Goal: Transaction & Acquisition: Purchase product/service

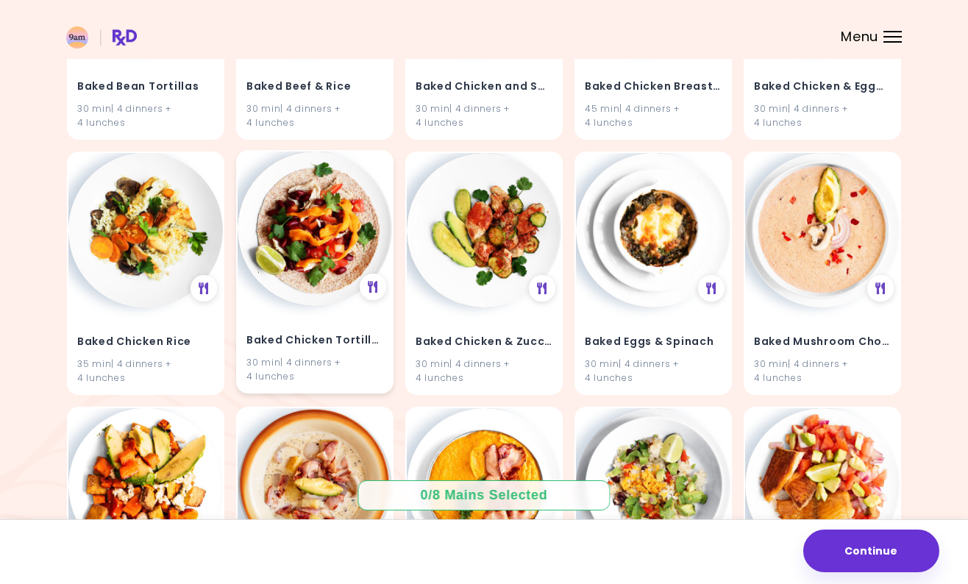
scroll to position [2623, 0]
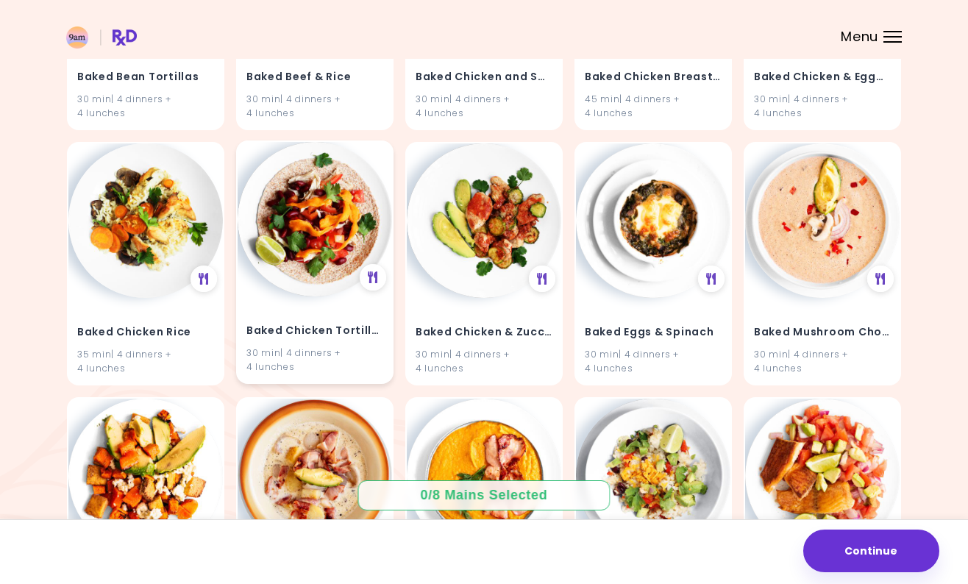
click at [285, 234] on img at bounding box center [315, 219] width 155 height 155
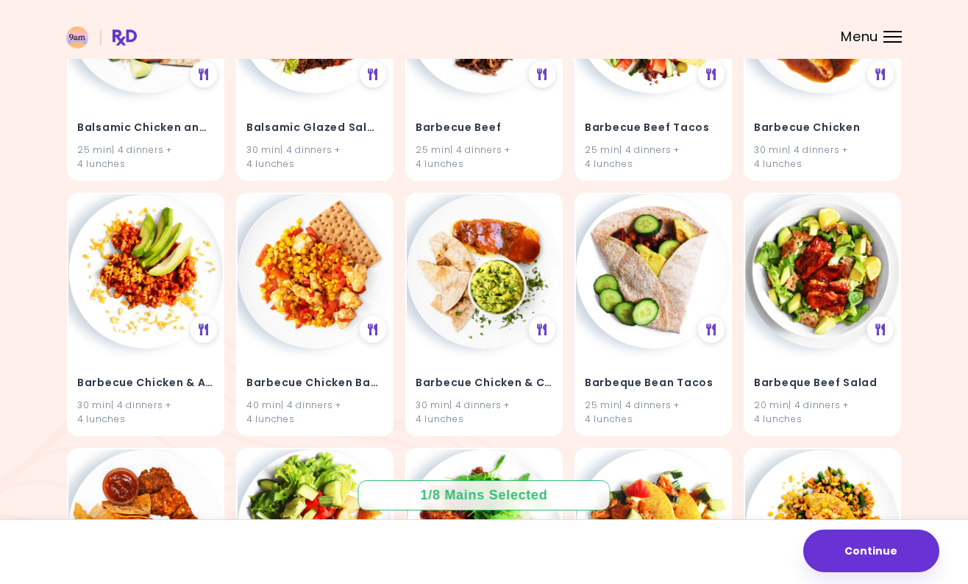
scroll to position [3651, 0]
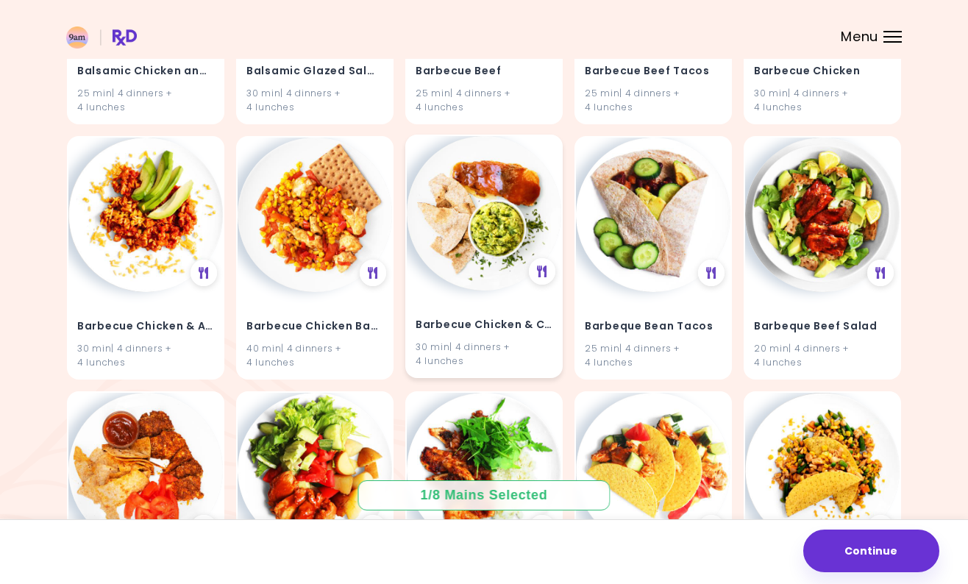
click at [487, 285] on img at bounding box center [484, 213] width 155 height 155
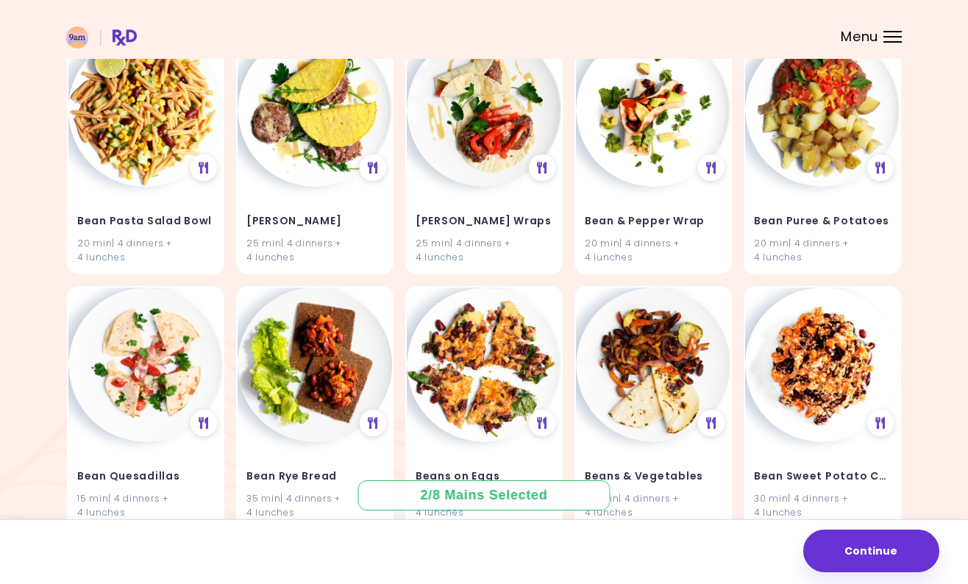
scroll to position [5994, 0]
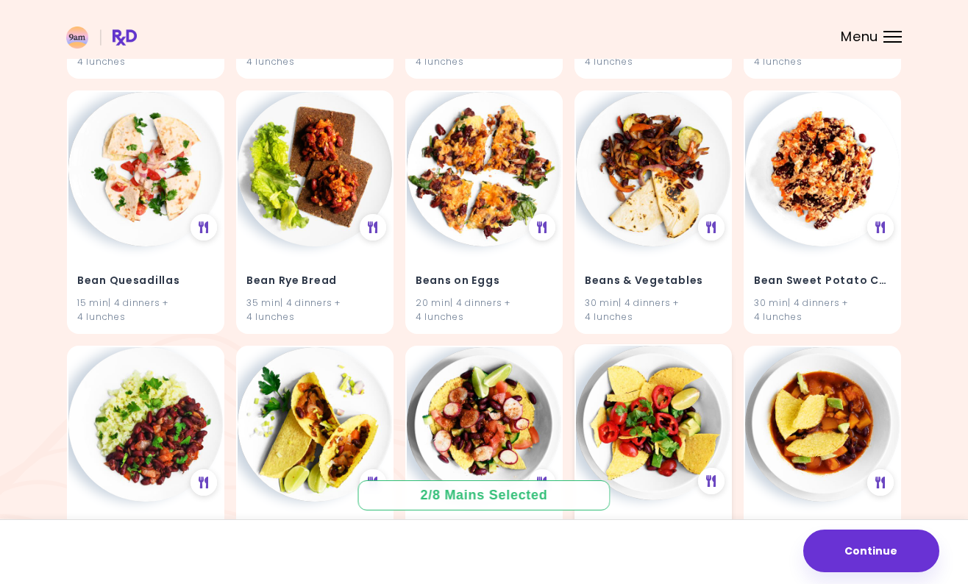
click at [664, 420] on img at bounding box center [653, 423] width 155 height 155
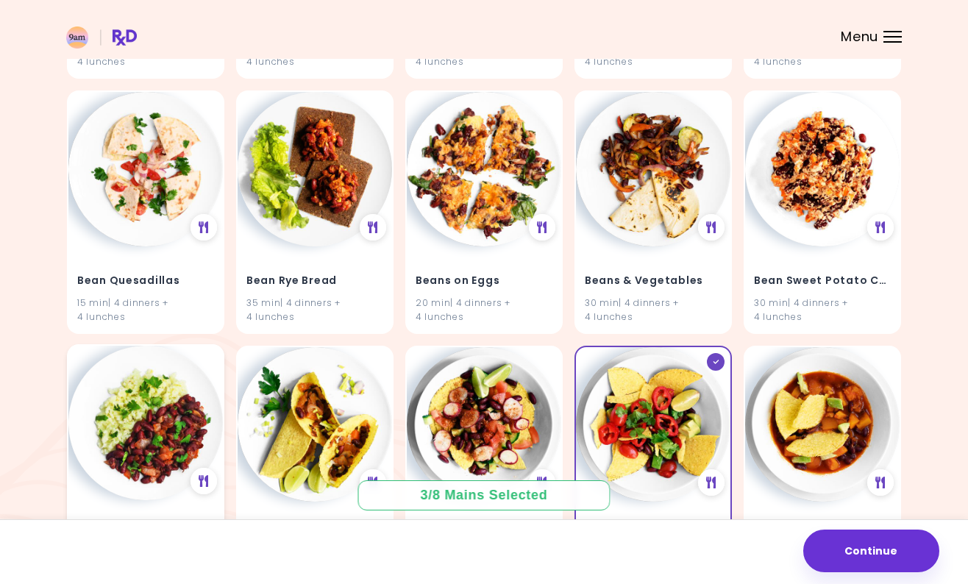
click at [173, 428] on img at bounding box center [145, 423] width 155 height 155
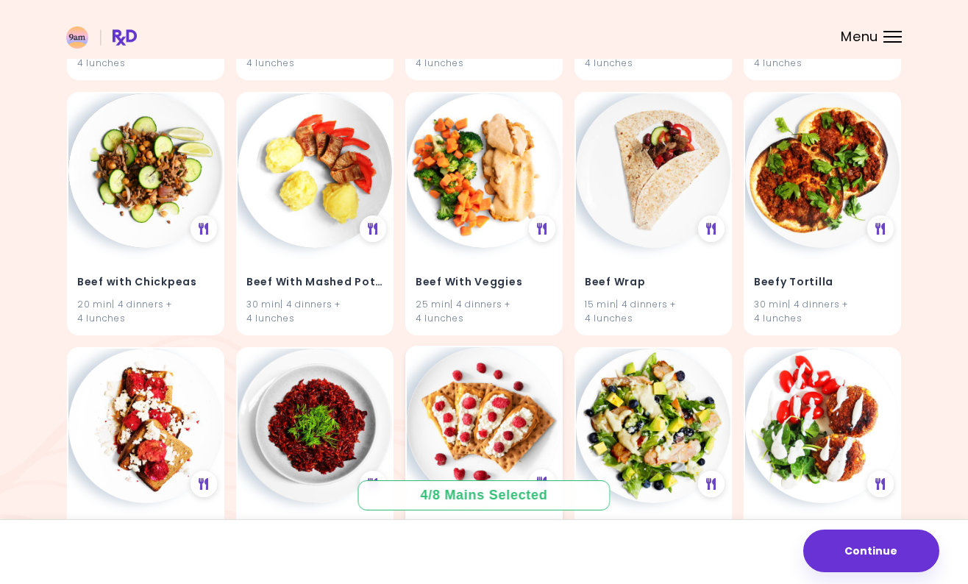
scroll to position [10079, 0]
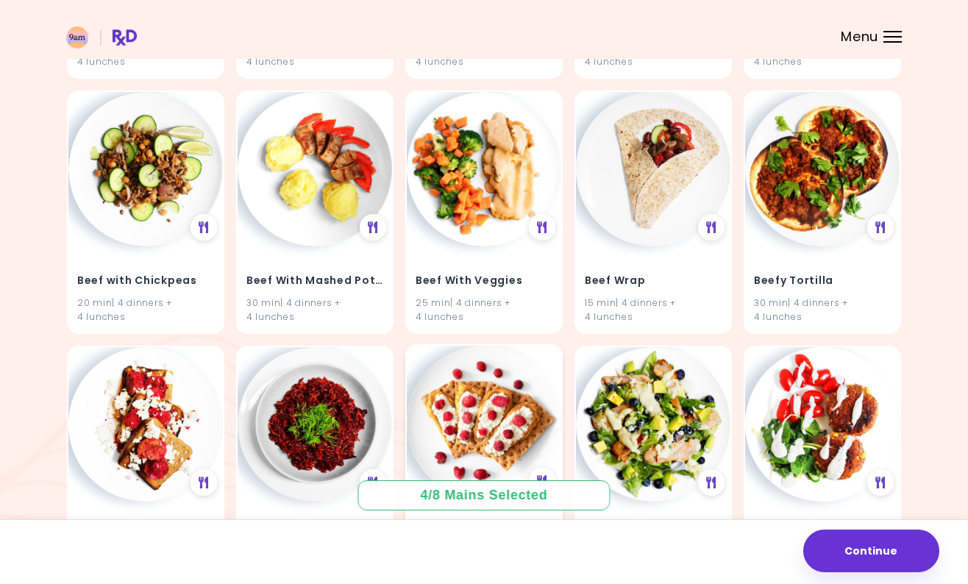
click at [491, 417] on img at bounding box center [484, 423] width 155 height 155
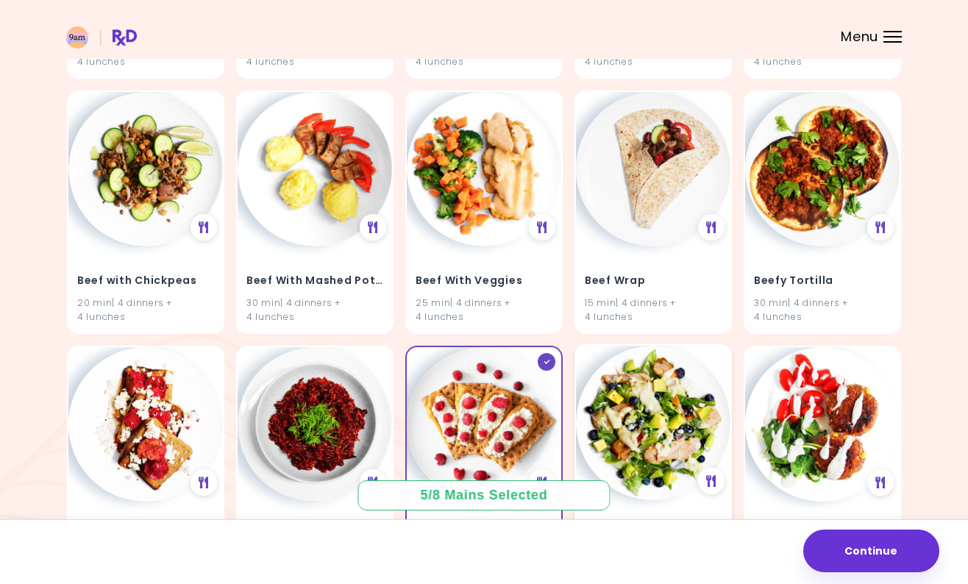
click at [662, 415] on img at bounding box center [653, 423] width 155 height 155
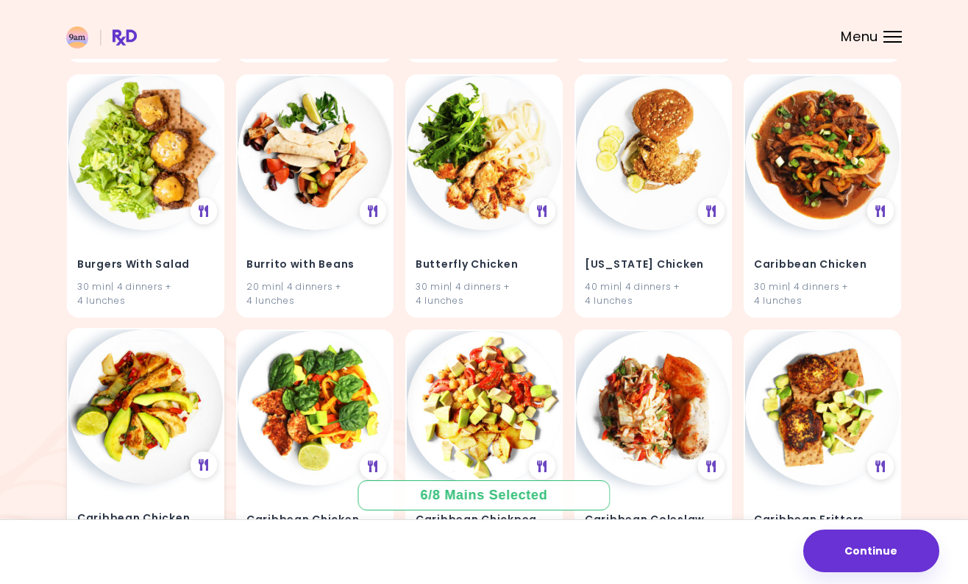
scroll to position [11893, 0]
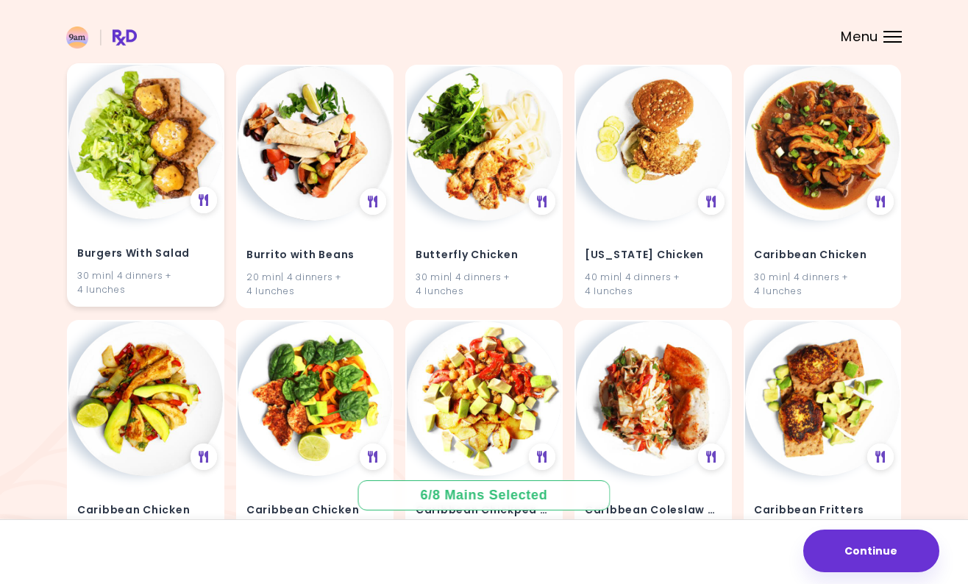
click at [159, 278] on div "30 min | 4 dinners + 4 lunches" at bounding box center [145, 282] width 137 height 28
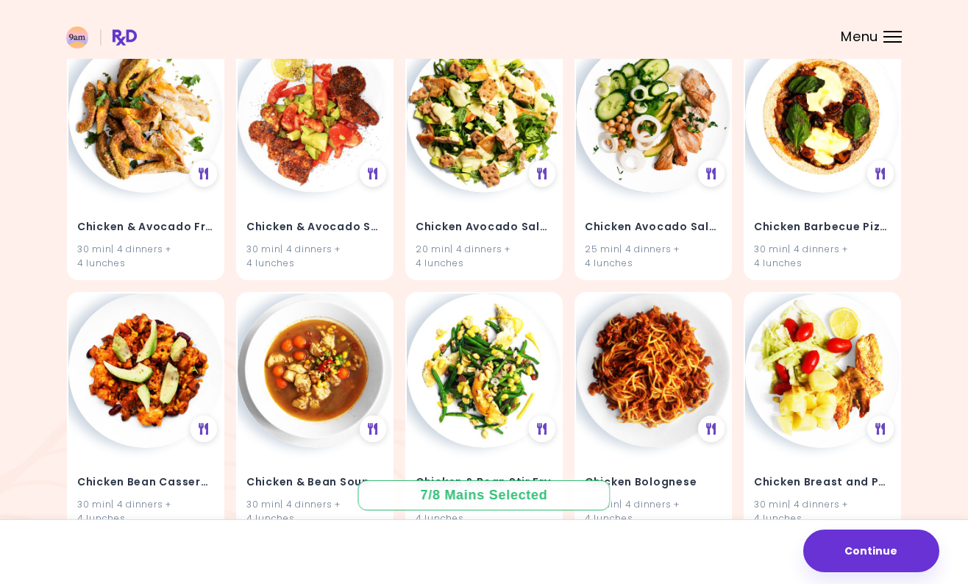
scroll to position [13541, 0]
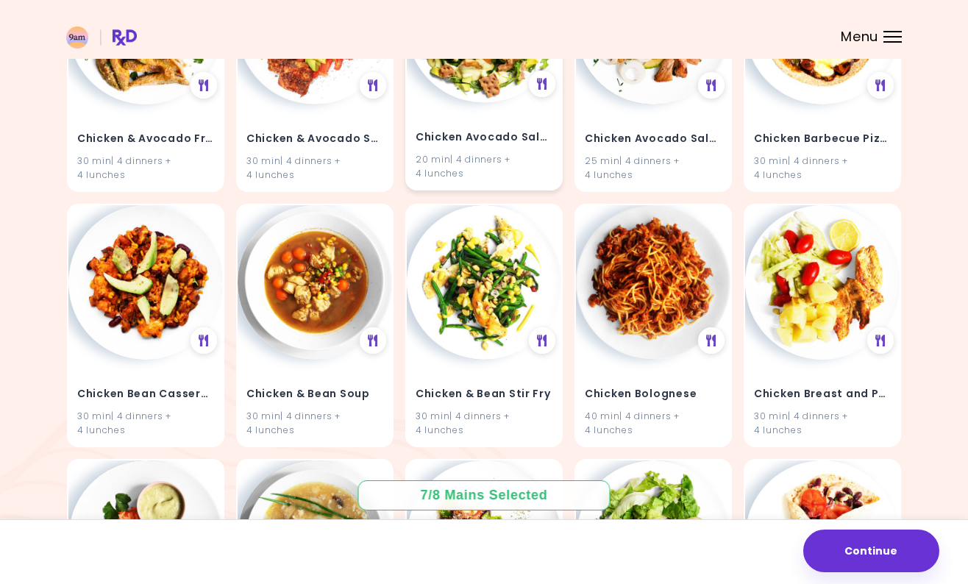
click at [508, 174] on div "20 min | 4 dinners + 4 lunches" at bounding box center [484, 166] width 137 height 28
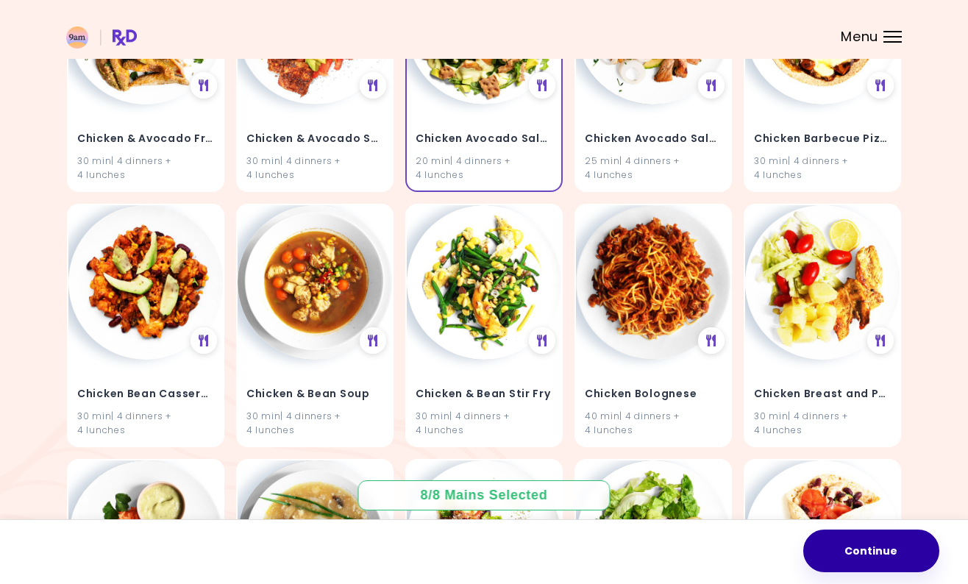
click at [871, 553] on button "Continue" at bounding box center [871, 551] width 136 height 43
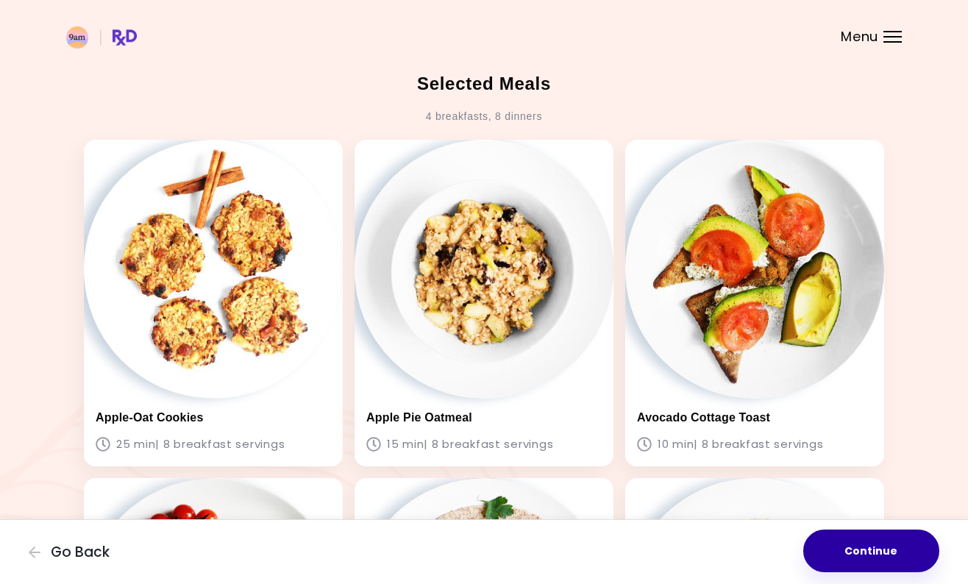
click at [892, 551] on button "Continue" at bounding box center [871, 551] width 136 height 43
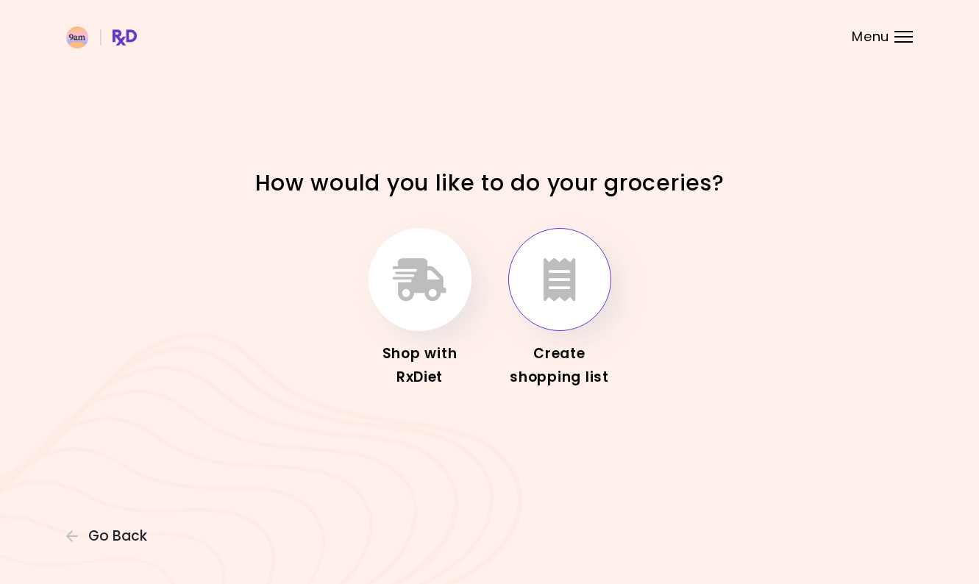
click at [564, 257] on button "button" at bounding box center [559, 279] width 103 height 103
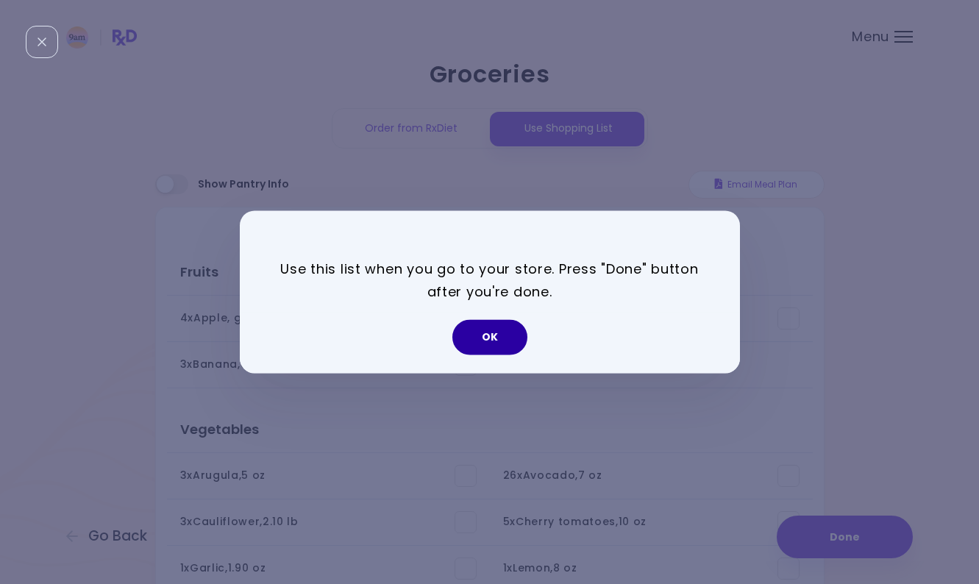
click at [496, 336] on button "OK" at bounding box center [489, 337] width 75 height 35
